Goal: Task Accomplishment & Management: Manage account settings

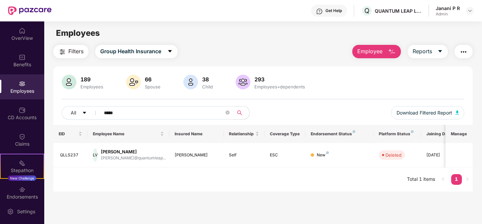
click at [109, 117] on input "*****" at bounding box center [164, 113] width 120 height 10
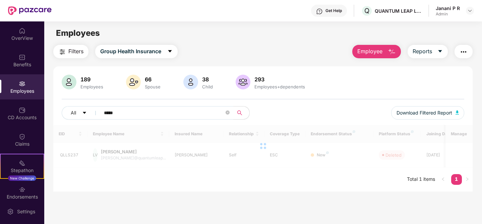
type input "******"
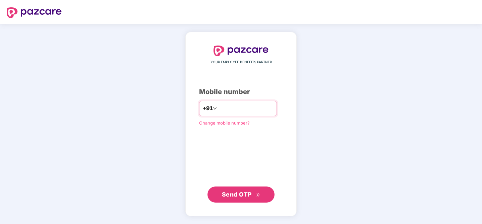
type input "**********"
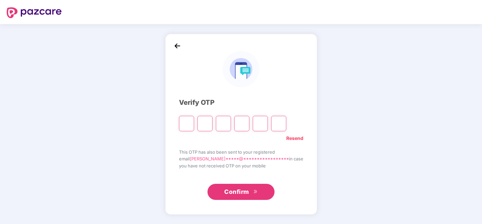
type input "*"
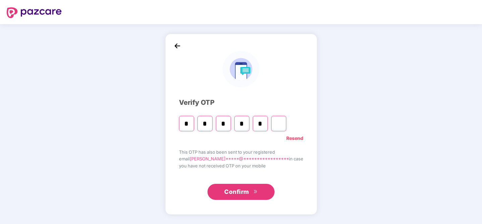
type input "*"
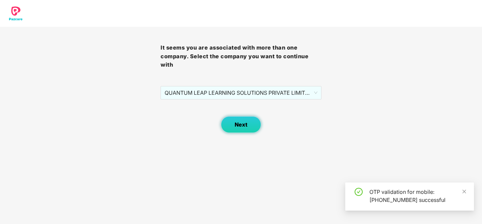
click at [245, 124] on span "Next" at bounding box center [241, 125] width 13 height 6
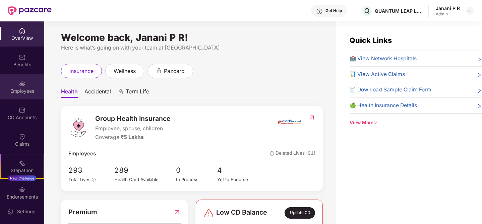
click at [19, 86] on img at bounding box center [22, 83] width 7 height 7
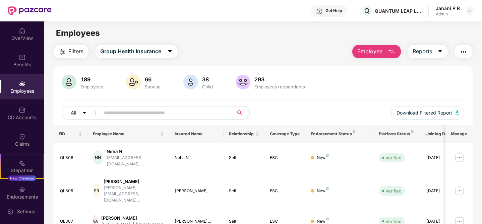
click at [388, 51] on img "button" at bounding box center [392, 52] width 8 height 8
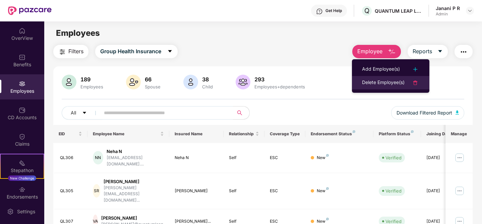
click at [391, 80] on div "Delete Employee(s)" at bounding box center [383, 83] width 43 height 8
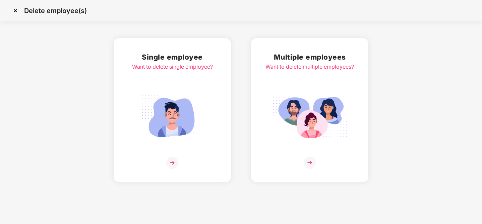
click at [171, 162] on img at bounding box center [172, 163] width 12 height 12
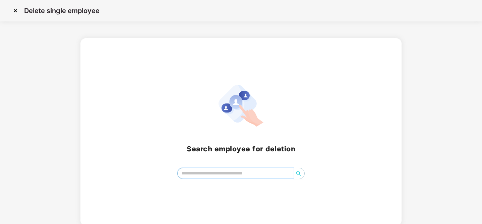
click at [224, 174] on input "search" at bounding box center [236, 173] width 116 height 10
click at [299, 172] on icon "search" at bounding box center [298, 173] width 5 height 5
type input "*"
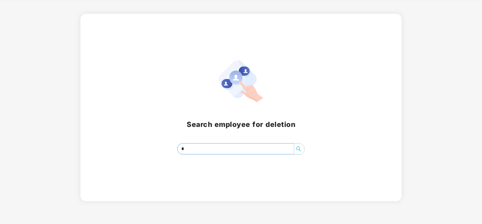
scroll to position [2, 0]
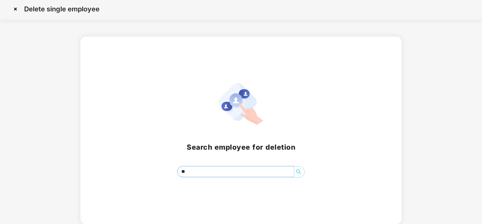
type input "*"
click at [298, 170] on icon "search" at bounding box center [298, 171] width 5 height 5
click at [265, 172] on input "*" at bounding box center [236, 172] width 116 height 10
type input "*"
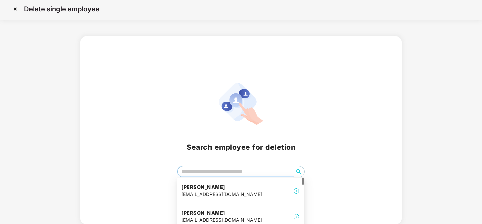
scroll to position [42, 0]
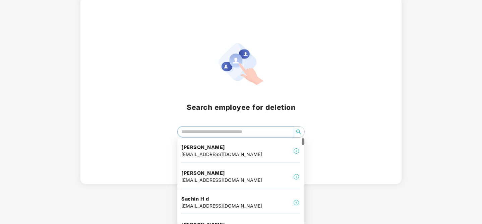
click at [284, 176] on div "Shuveta Nair shuveta.nair@quantumleap.co.in" at bounding box center [240, 177] width 119 height 22
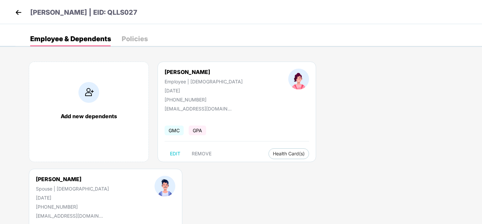
click at [17, 13] on img at bounding box center [18, 12] width 10 height 10
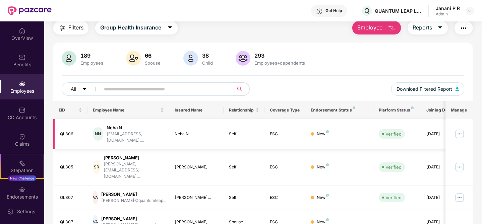
scroll to position [24, 0]
click at [146, 88] on input "text" at bounding box center [164, 89] width 120 height 10
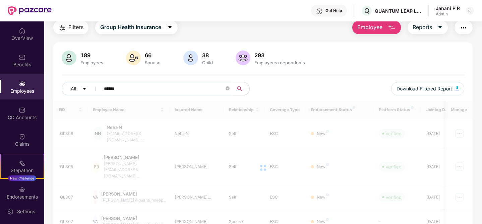
scroll to position [21, 0]
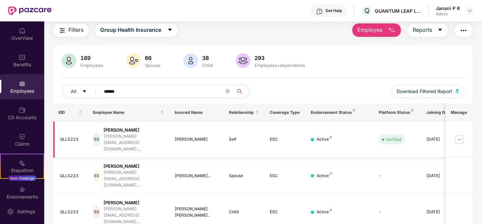
type input "******"
click at [313, 138] on div at bounding box center [312, 139] width 3 height 3
click at [329, 136] on div "Active" at bounding box center [324, 139] width 15 height 6
drag, startPoint x: 110, startPoint y: 129, endPoint x: 149, endPoint y: 132, distance: 39.3
click at [149, 132] on div "Somesh Shinde" at bounding box center [134, 130] width 60 height 6
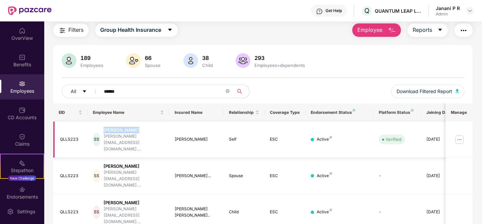
copy div "Somesh Shinde"
click at [391, 33] on img "button" at bounding box center [392, 30] width 8 height 8
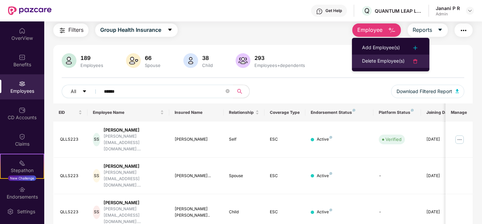
click at [390, 64] on div "Delete Employee(s)" at bounding box center [383, 61] width 43 height 8
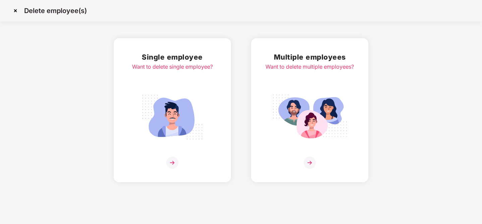
click at [173, 161] on img at bounding box center [172, 163] width 12 height 12
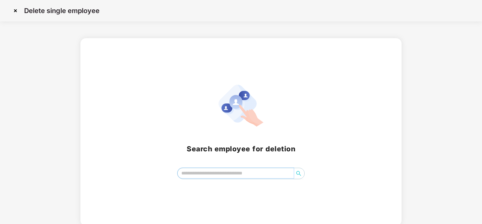
click at [210, 170] on input "search" at bounding box center [236, 173] width 116 height 10
paste input "**********"
click at [298, 175] on icon "search" at bounding box center [298, 173] width 5 height 5
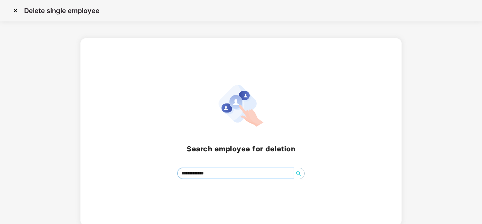
click at [298, 175] on icon "search" at bounding box center [298, 173] width 5 height 5
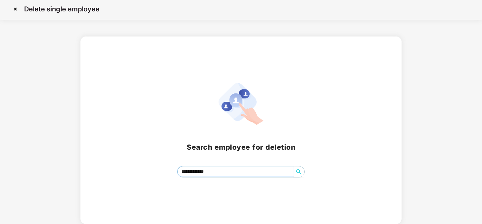
click at [263, 171] on input "**********" at bounding box center [236, 172] width 116 height 10
type input "*"
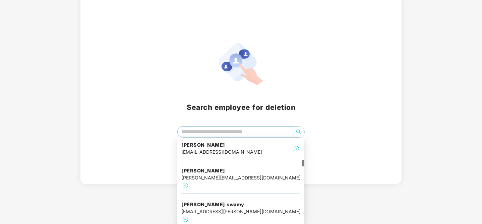
scroll to position [648, 0]
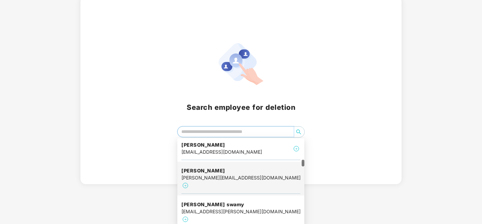
click at [290, 176] on div "Somesh Shinde somesh@quantumleap.co.in" at bounding box center [240, 179] width 119 height 31
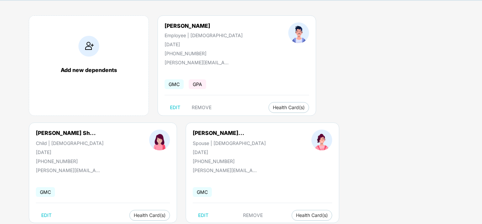
scroll to position [48, 0]
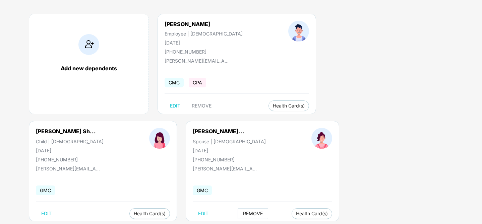
click at [243, 214] on span "REMOVE" at bounding box center [253, 213] width 20 height 5
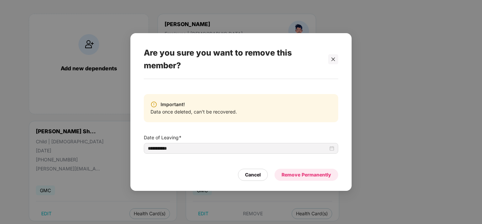
click at [308, 178] on div "Remove Permanently" at bounding box center [307, 174] width 50 height 7
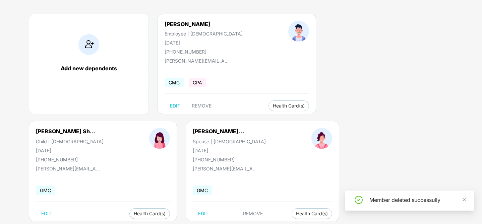
scroll to position [0, 0]
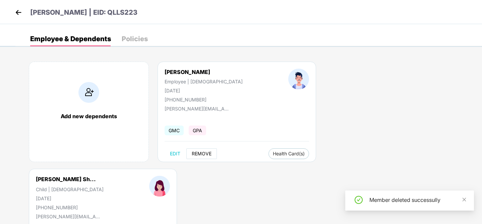
click at [208, 155] on span "REMOVE" at bounding box center [202, 153] width 20 height 5
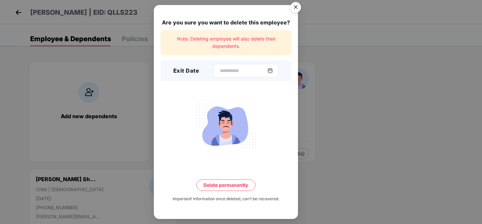
click at [215, 72] on div "Are you sure you want to delete this employee? Note: Deleting employee will als…" at bounding box center [226, 112] width 144 height 214
click at [219, 73] on input at bounding box center [243, 70] width 48 height 7
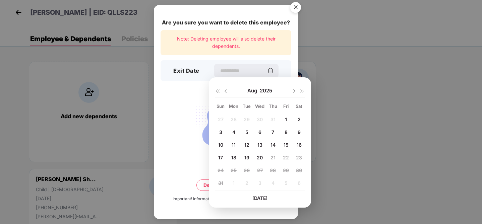
click at [246, 158] on span "19" at bounding box center [246, 158] width 5 height 6
type input "**********"
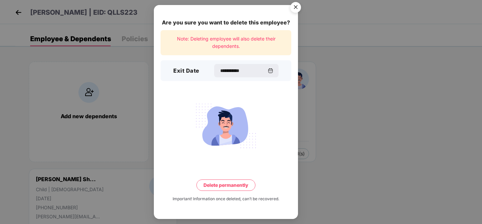
click at [232, 186] on button "Delete permanently" at bounding box center [225, 185] width 59 height 11
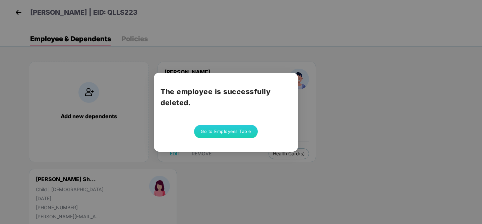
click at [277, 185] on div "The employee is successfully deleted. Go to Employees Table" at bounding box center [241, 112] width 482 height 224
click at [225, 128] on button "Go to Employees Table" at bounding box center [226, 131] width 64 height 13
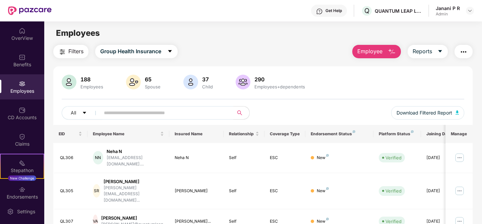
click at [134, 110] on input "text" at bounding box center [164, 113] width 120 height 10
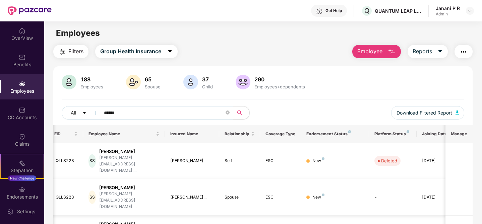
scroll to position [0, 17]
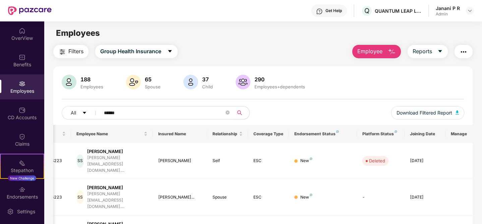
type input "******"
